Goal: Information Seeking & Learning: Learn about a topic

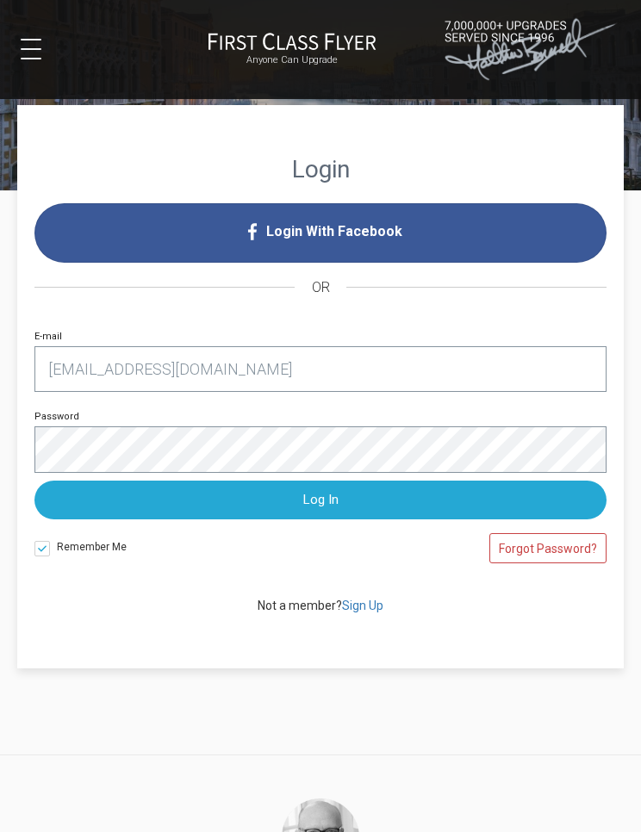
type input "rekemp.41@fjkonline.com"
click at [637, 385] on div "Login Login With Facebook OR rekemp.41@fjkonline.com E-mail Password Log In Rem…" at bounding box center [320, 429] width 641 height 477
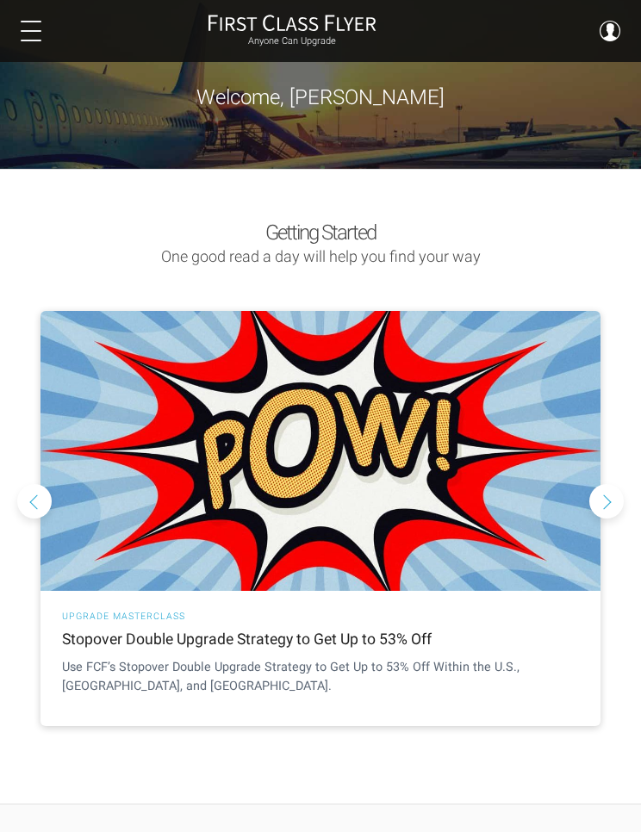
click at [70, 54] on div "Anyone Can Upgrade Dashboard Rare Fares Sweet Redeems Upgrade Advisor Profile L…" at bounding box center [320, 31] width 641 height 62
click at [35, 22] on button at bounding box center [31, 31] width 21 height 21
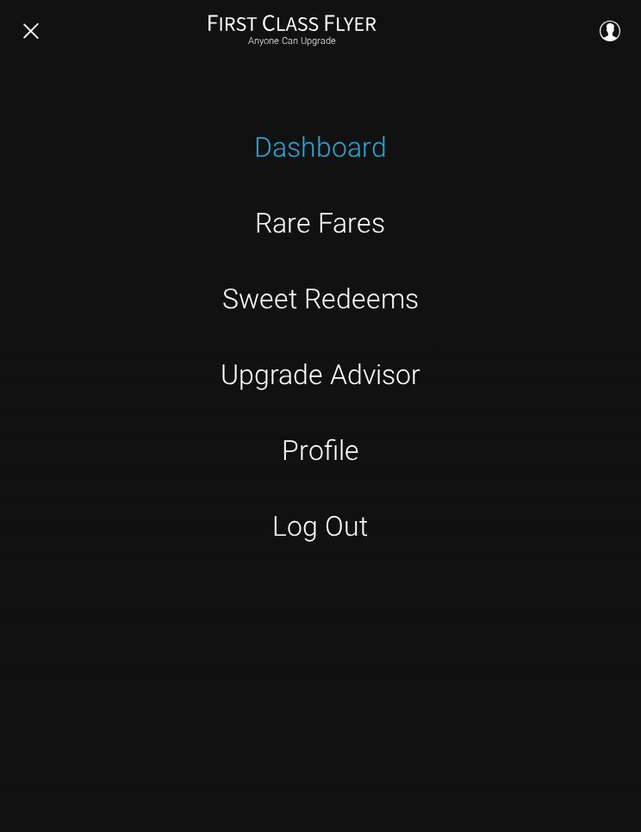
click at [400, 293] on link "Sweet Redeems" at bounding box center [321, 299] width 400 height 34
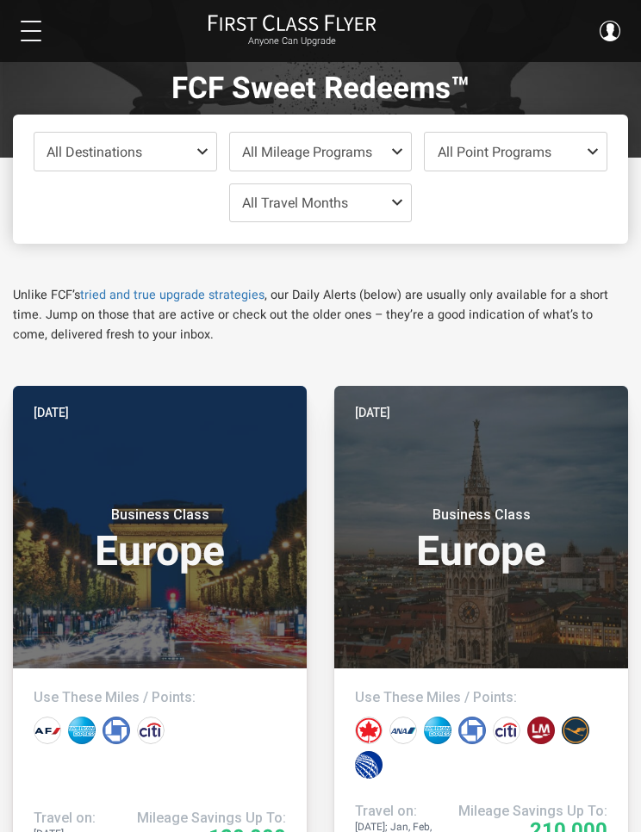
click at [39, 25] on button at bounding box center [31, 31] width 21 height 21
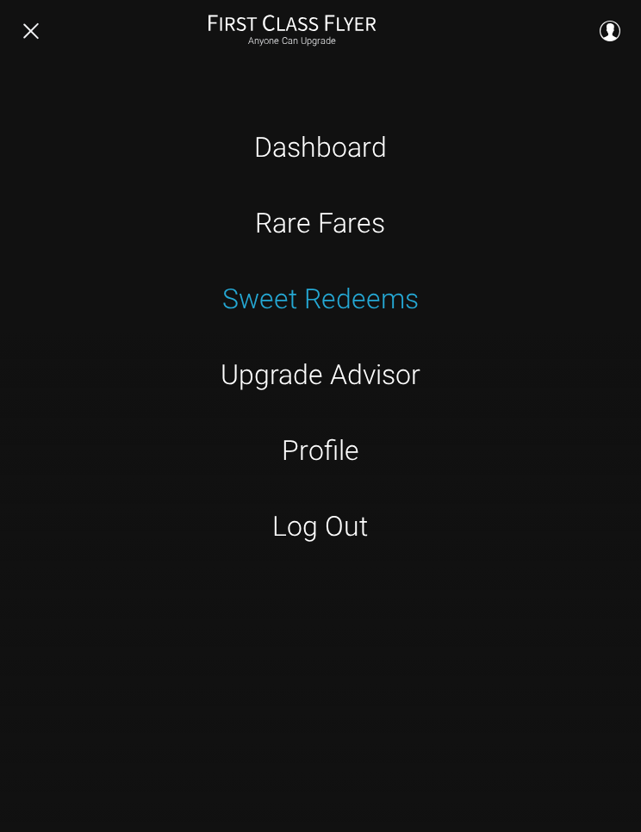
click at [378, 220] on link "Rare Fares" at bounding box center [321, 223] width 400 height 34
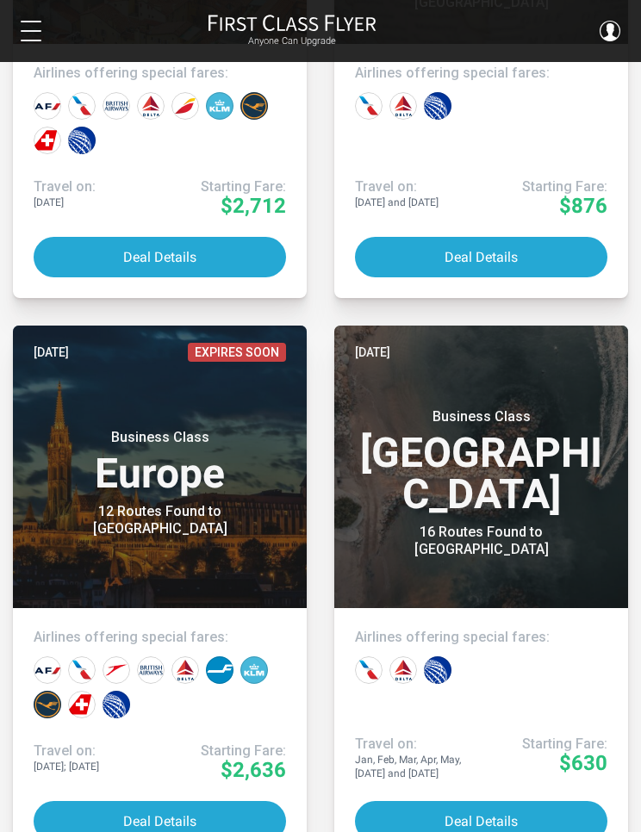
scroll to position [6742, 0]
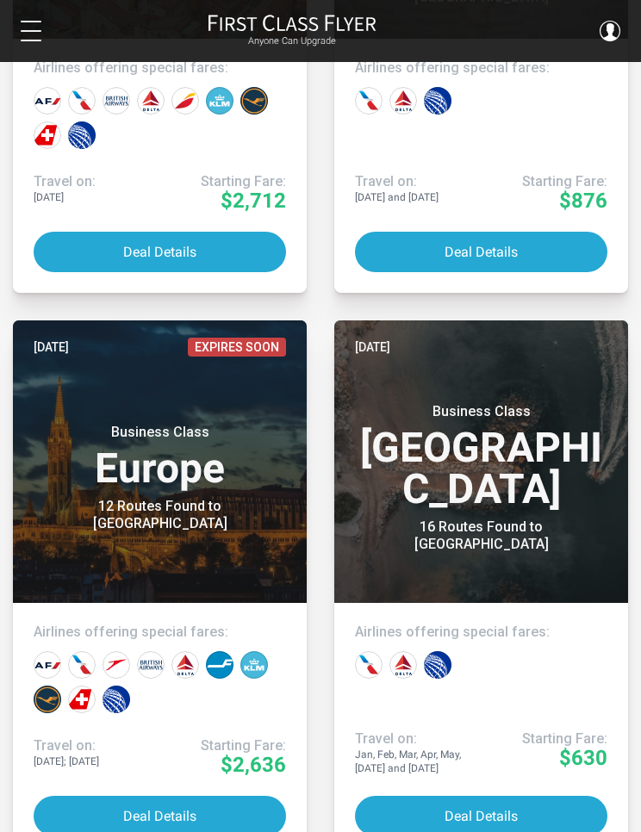
click at [211, 796] on button "Deal Details" at bounding box center [160, 816] width 252 height 40
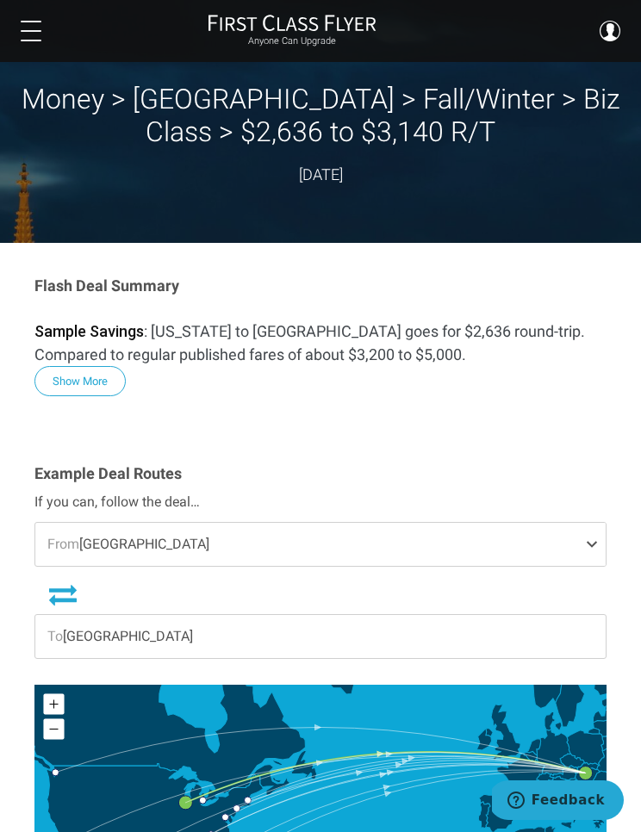
click at [589, 537] on span at bounding box center [595, 544] width 21 height 43
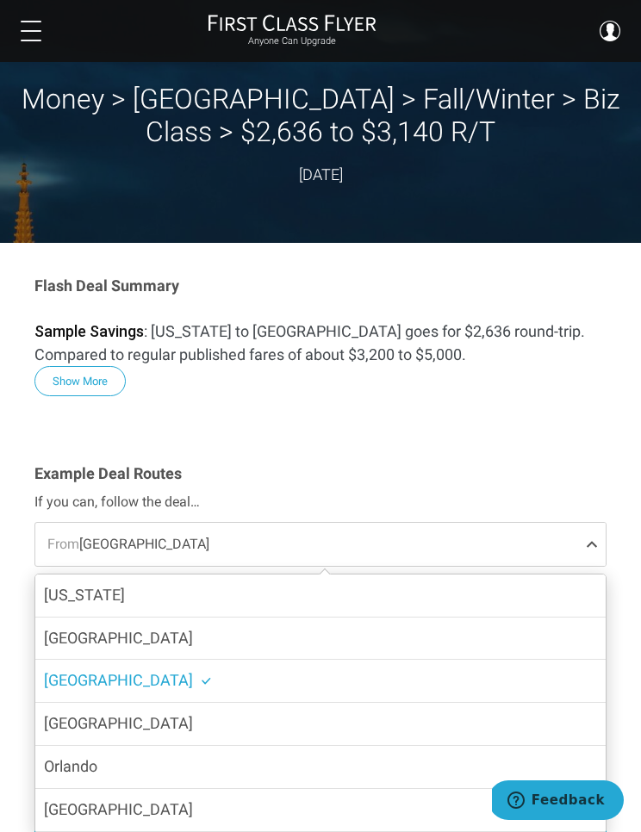
click at [156, 717] on label "Los Angeles" at bounding box center [320, 724] width 570 height 42
click at [0, 0] on input "Los Angeles" at bounding box center [0, 0] width 0 height 0
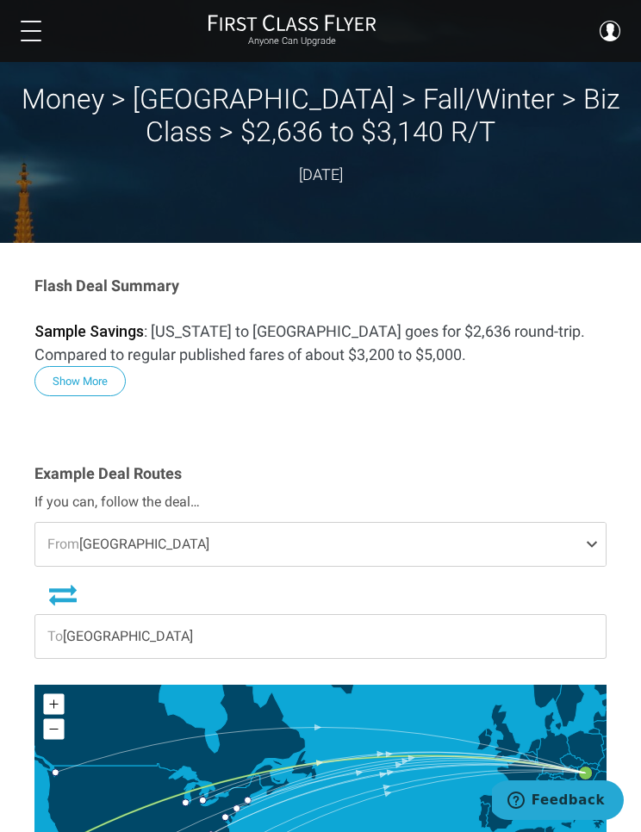
click at [22, 38] on button at bounding box center [31, 31] width 21 height 21
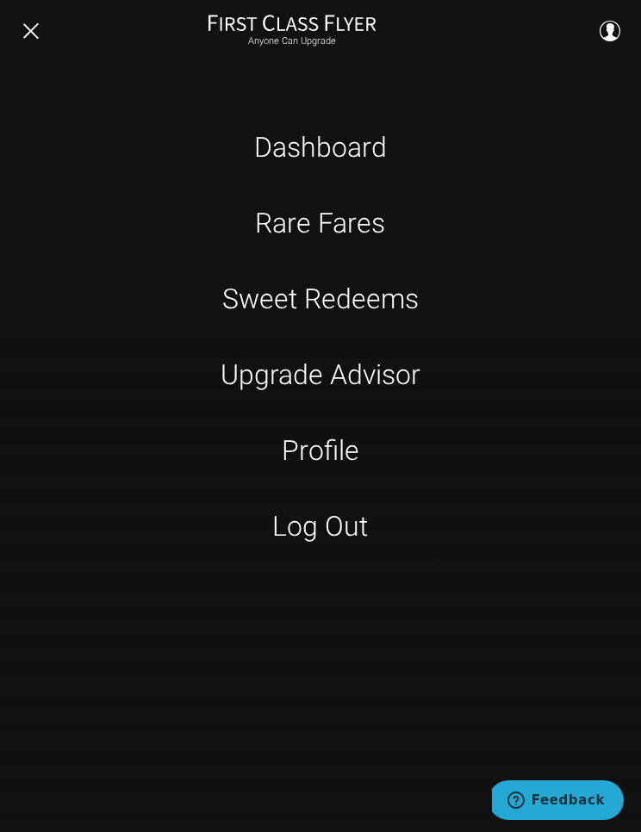
click at [377, 224] on link "Rare Fares" at bounding box center [321, 223] width 400 height 34
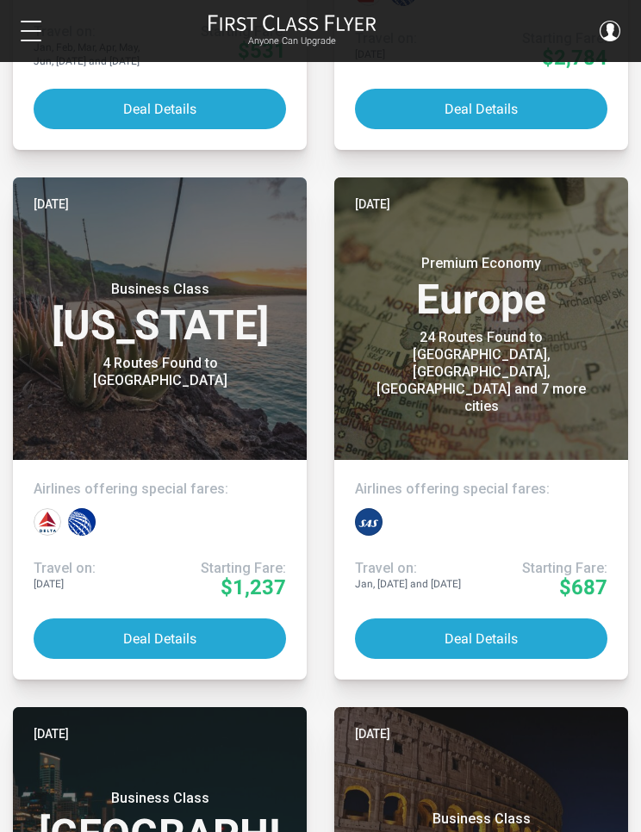
scroll to position [721, 1]
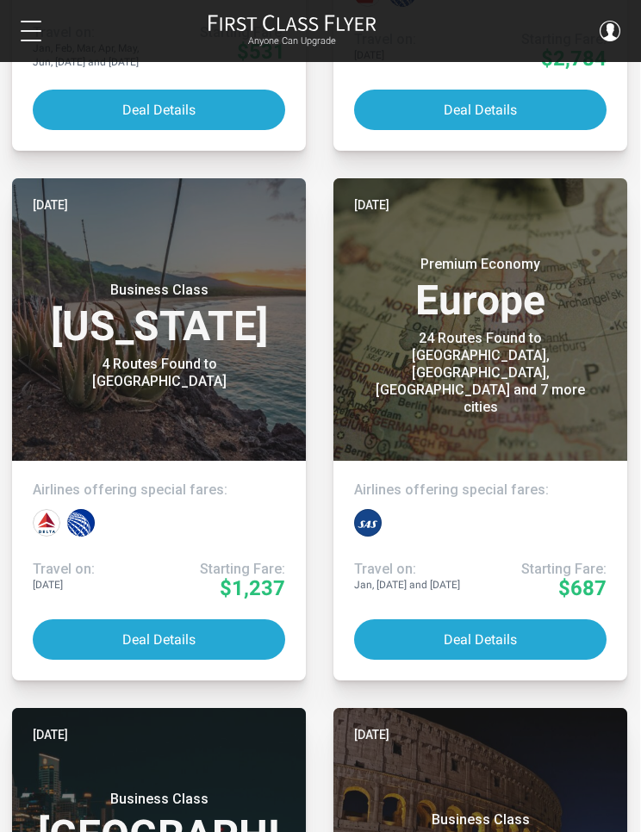
click at [530, 634] on button "Deal Details" at bounding box center [480, 639] width 252 height 40
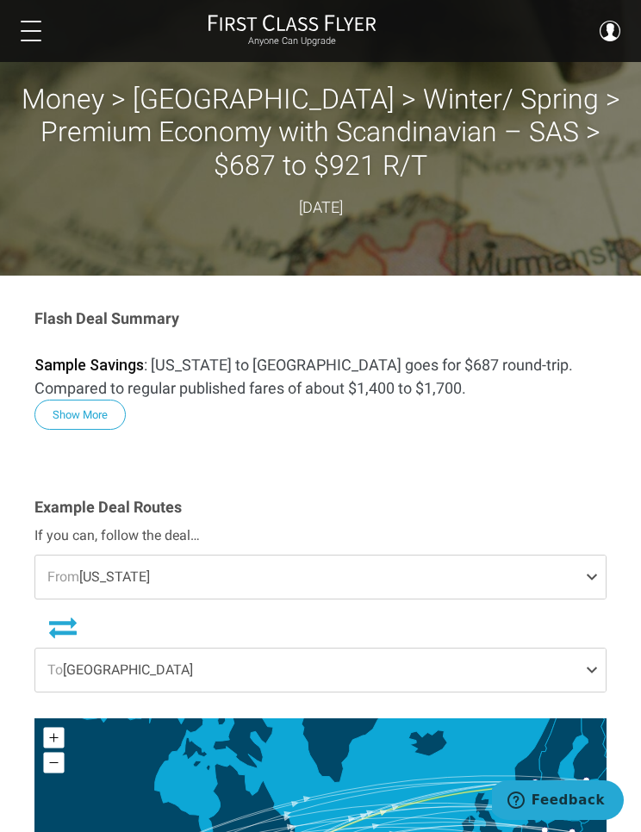
click at [593, 661] on span at bounding box center [595, 669] width 21 height 43
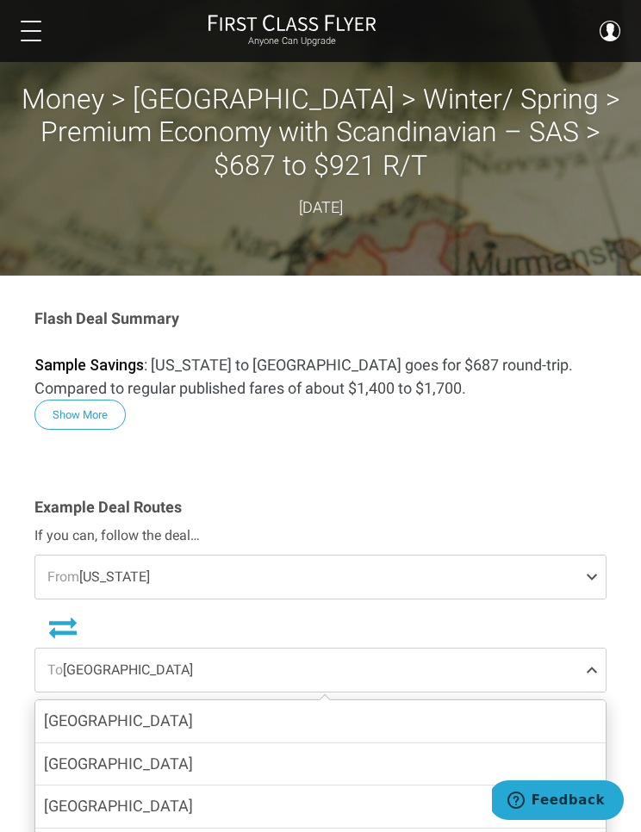
click at [40, 38] on button at bounding box center [31, 31] width 21 height 21
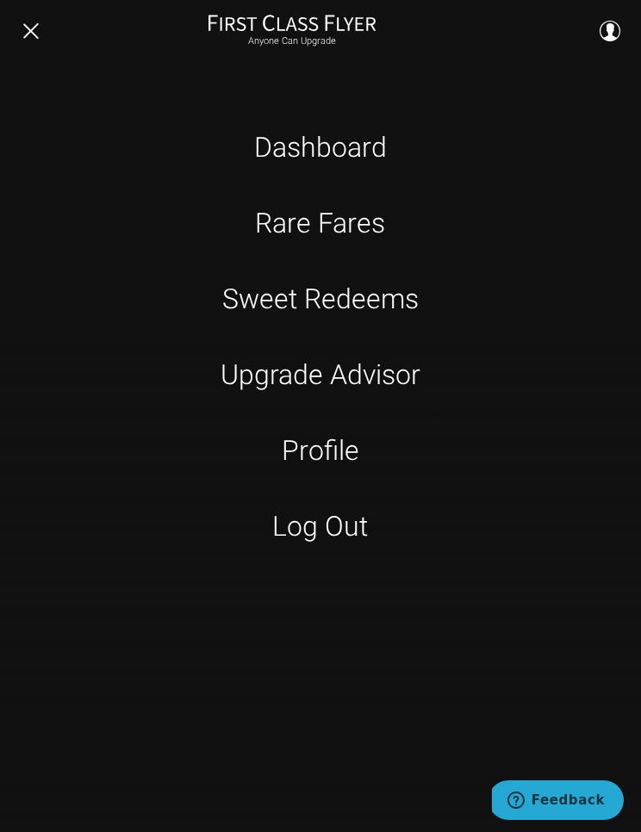
click at [357, 221] on link "Rare Fares" at bounding box center [321, 223] width 400 height 34
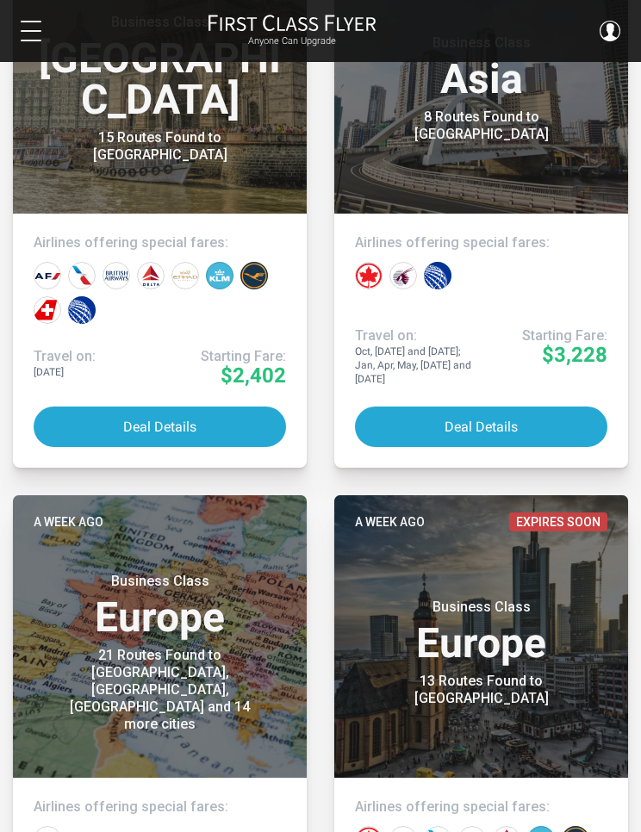
scroll to position [2640, 0]
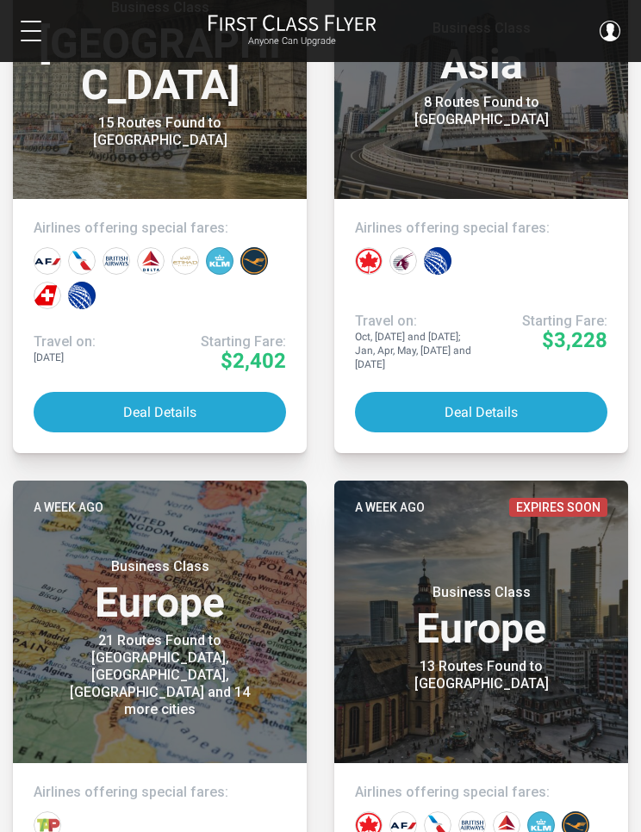
click at [233, 642] on div "Business Class Europe 21 Routes Found to Berlin, Frankfurt, Munich and 14 more …" at bounding box center [160, 629] width 252 height 177
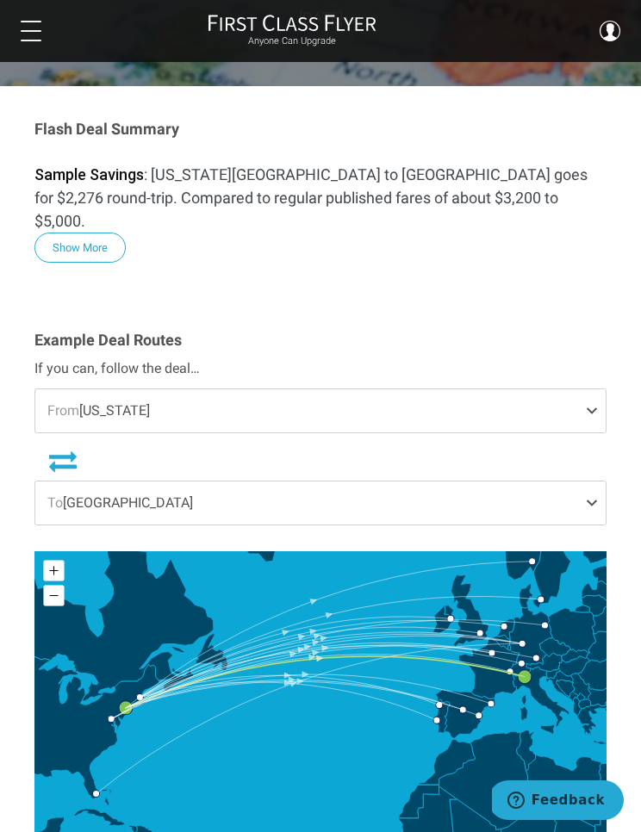
scroll to position [158, 0]
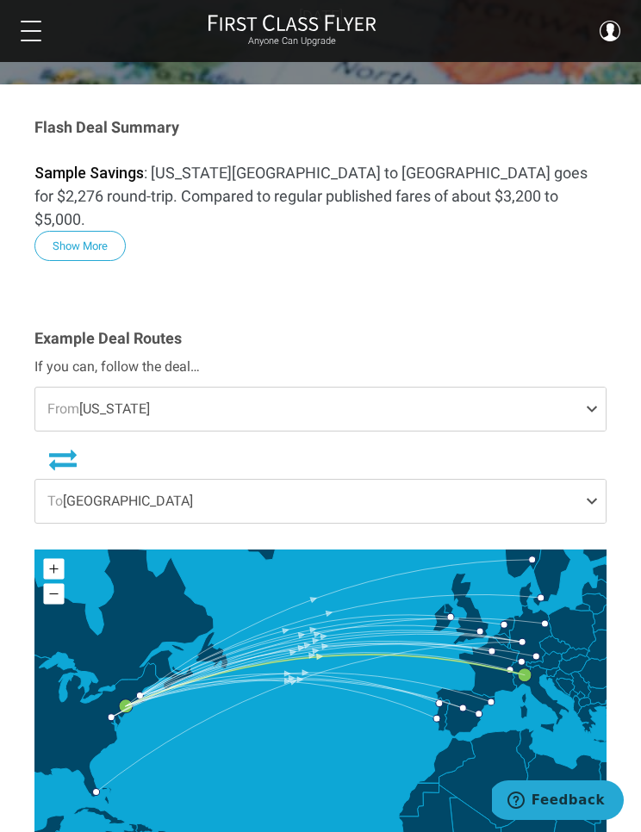
click at [587, 480] on span at bounding box center [595, 501] width 21 height 43
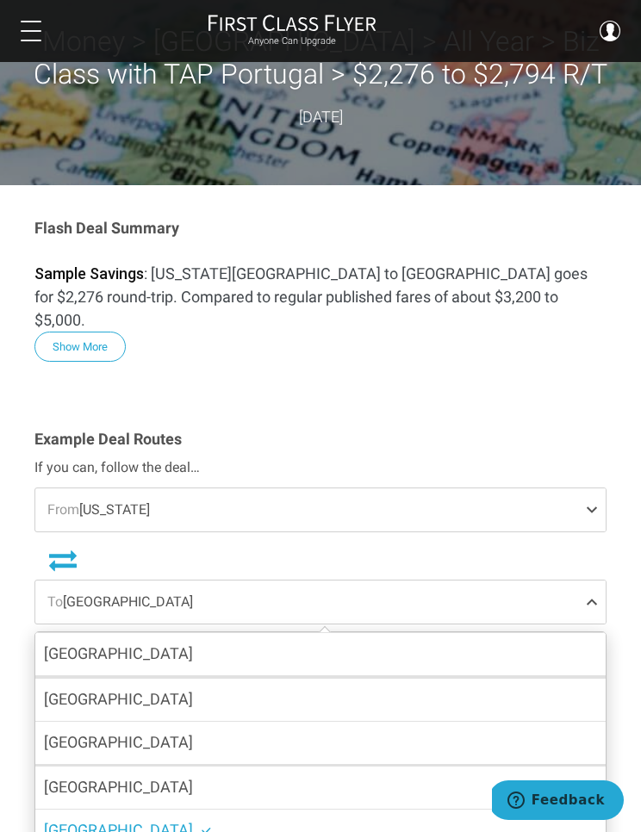
scroll to position [53, 0]
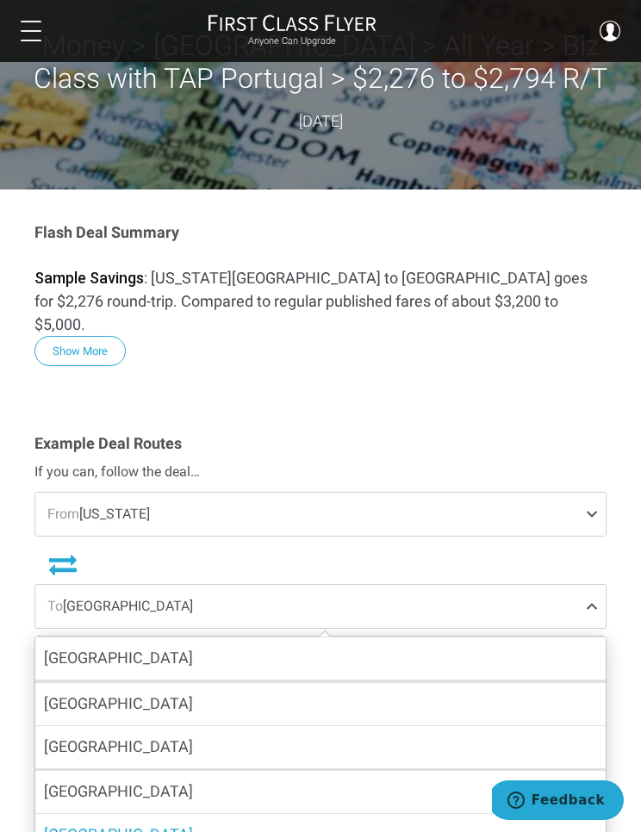
click at [599, 493] on span at bounding box center [595, 514] width 21 height 43
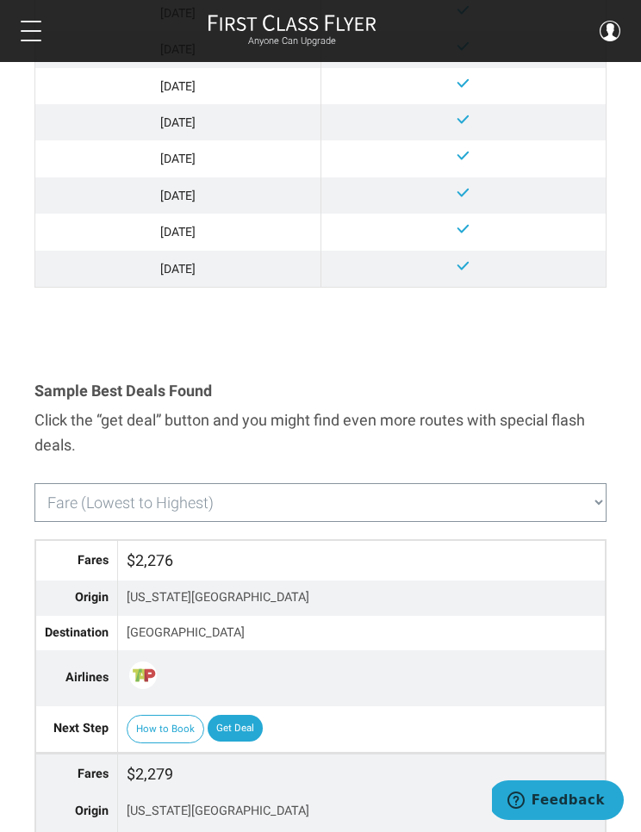
scroll to position [1202, 0]
